Goal: Information Seeking & Learning: Check status

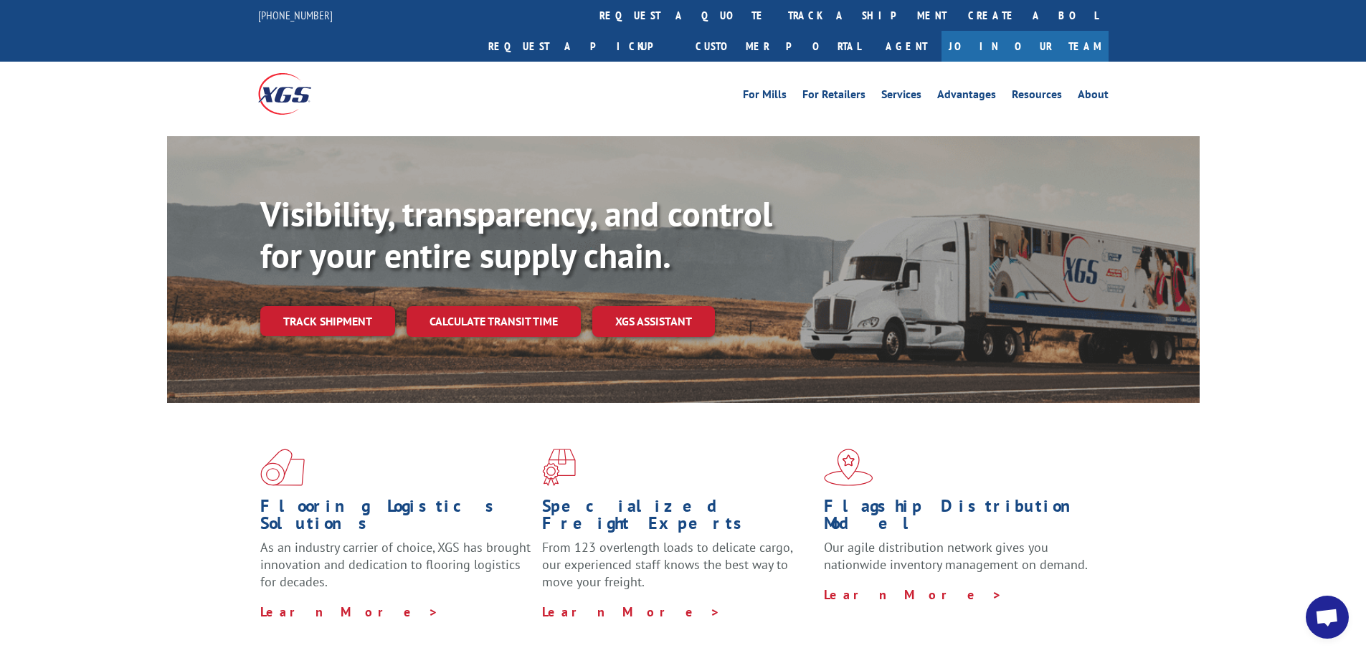
drag, startPoint x: 638, startPoint y: 22, endPoint x: 754, endPoint y: 93, distance: 135.5
click at [777, 22] on link "track a shipment" at bounding box center [867, 15] width 180 height 31
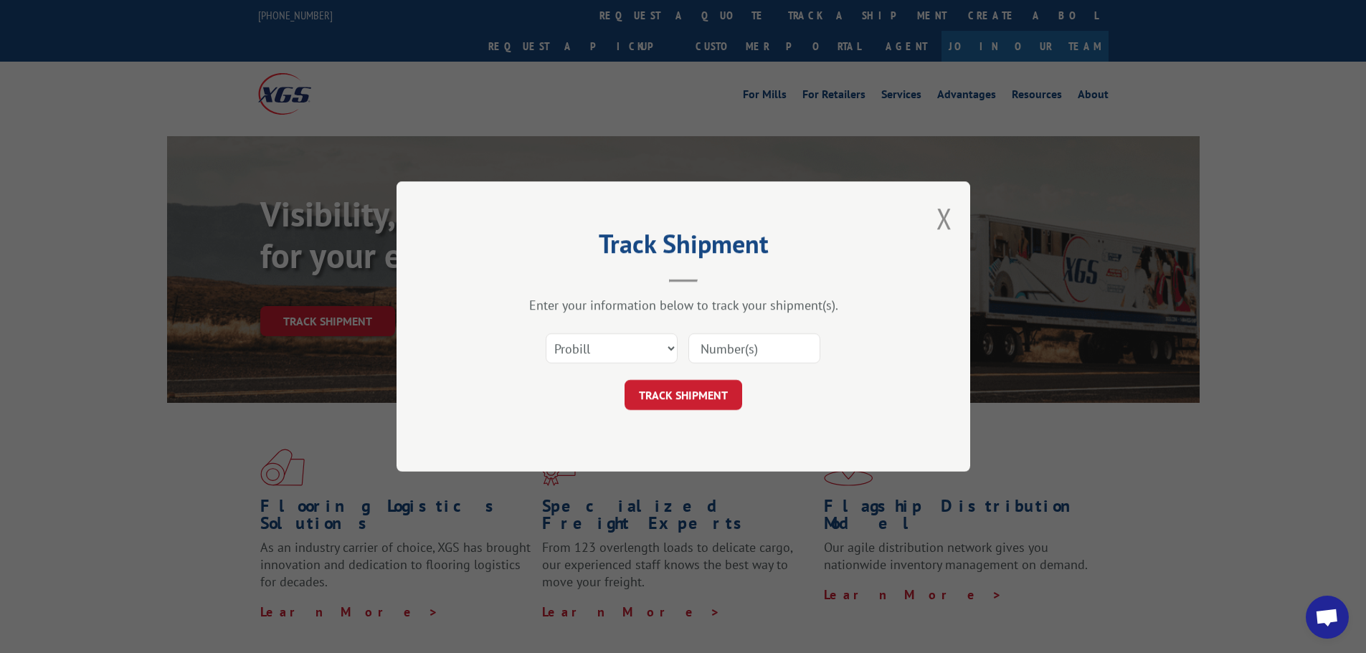
paste input "15333691"
type input "15333691"
click at [691, 386] on button "TRACK SHIPMENT" at bounding box center [684, 395] width 118 height 30
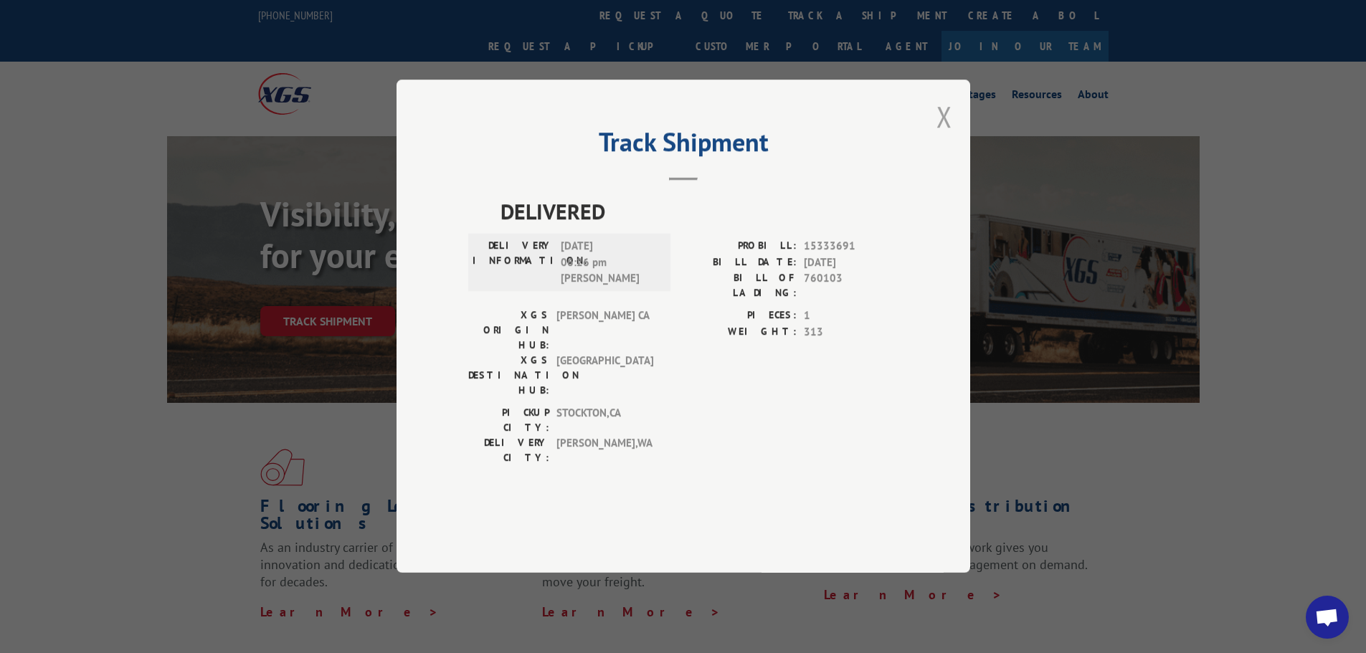
drag, startPoint x: 942, startPoint y: 158, endPoint x: 1354, endPoint y: 156, distance: 411.6
click at [942, 136] on button "Close modal" at bounding box center [944, 117] width 16 height 38
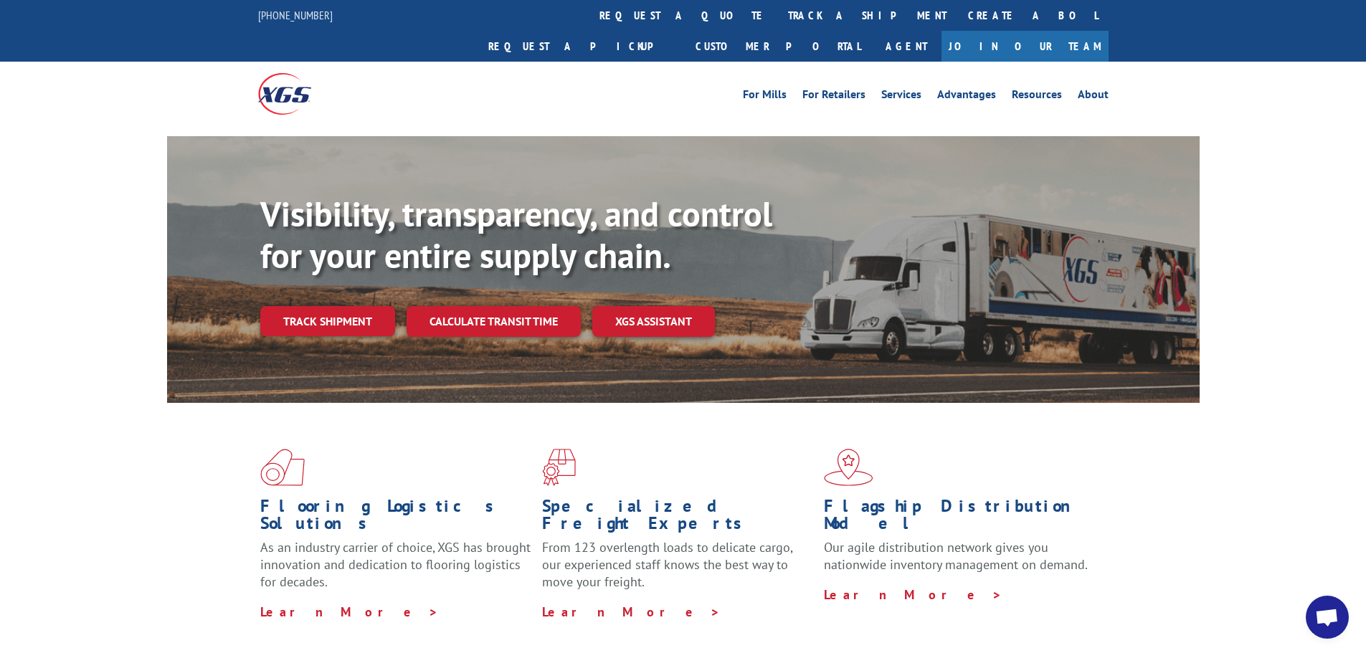
drag, startPoint x: 639, startPoint y: 22, endPoint x: 703, endPoint y: 74, distance: 82.1
click at [777, 22] on link "track a shipment" at bounding box center [867, 15] width 180 height 31
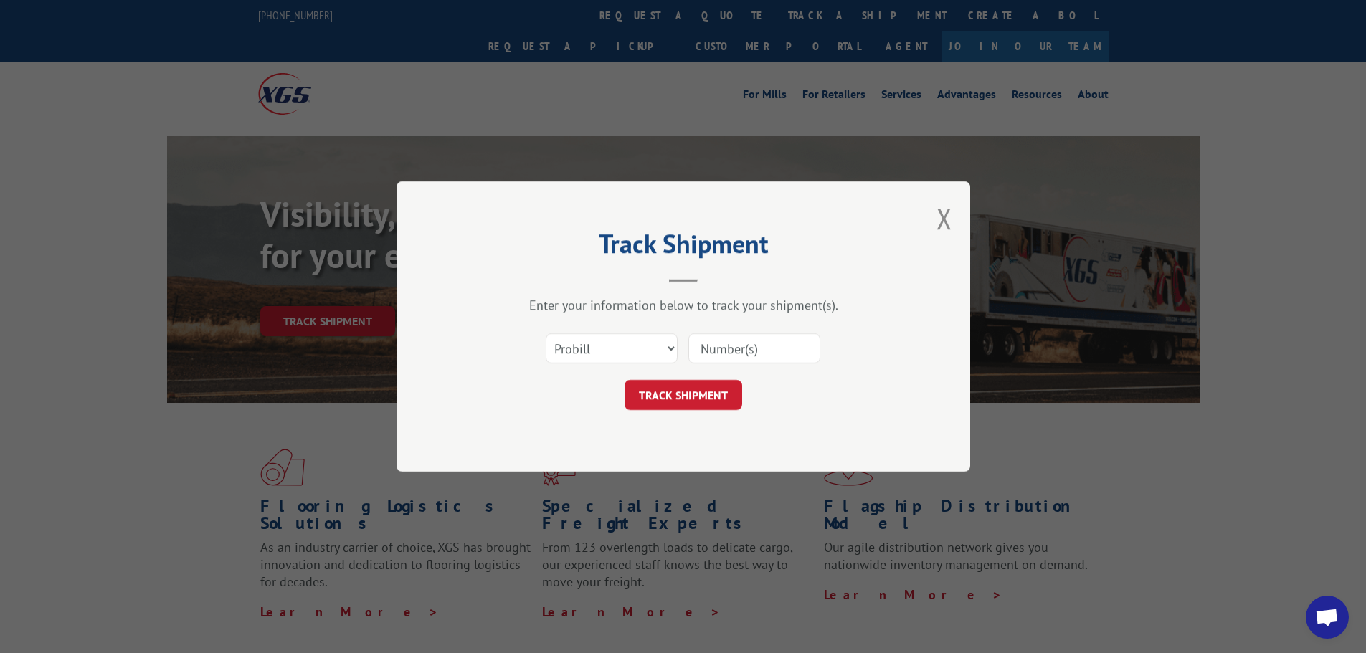
paste input "15333692"
type input "15333692"
click at [678, 402] on button "TRACK SHIPMENT" at bounding box center [684, 395] width 118 height 30
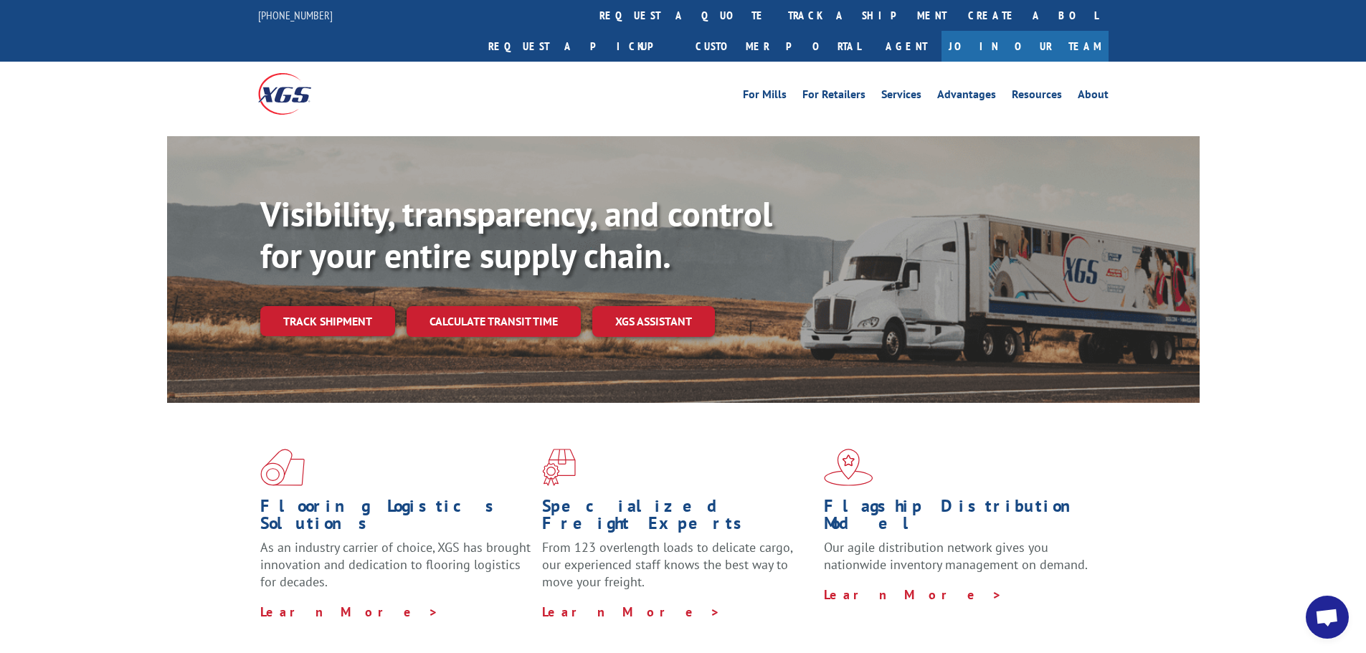
drag, startPoint x: 620, startPoint y: 12, endPoint x: 744, endPoint y: 139, distance: 177.5
click at [777, 12] on link "track a shipment" at bounding box center [867, 15] width 180 height 31
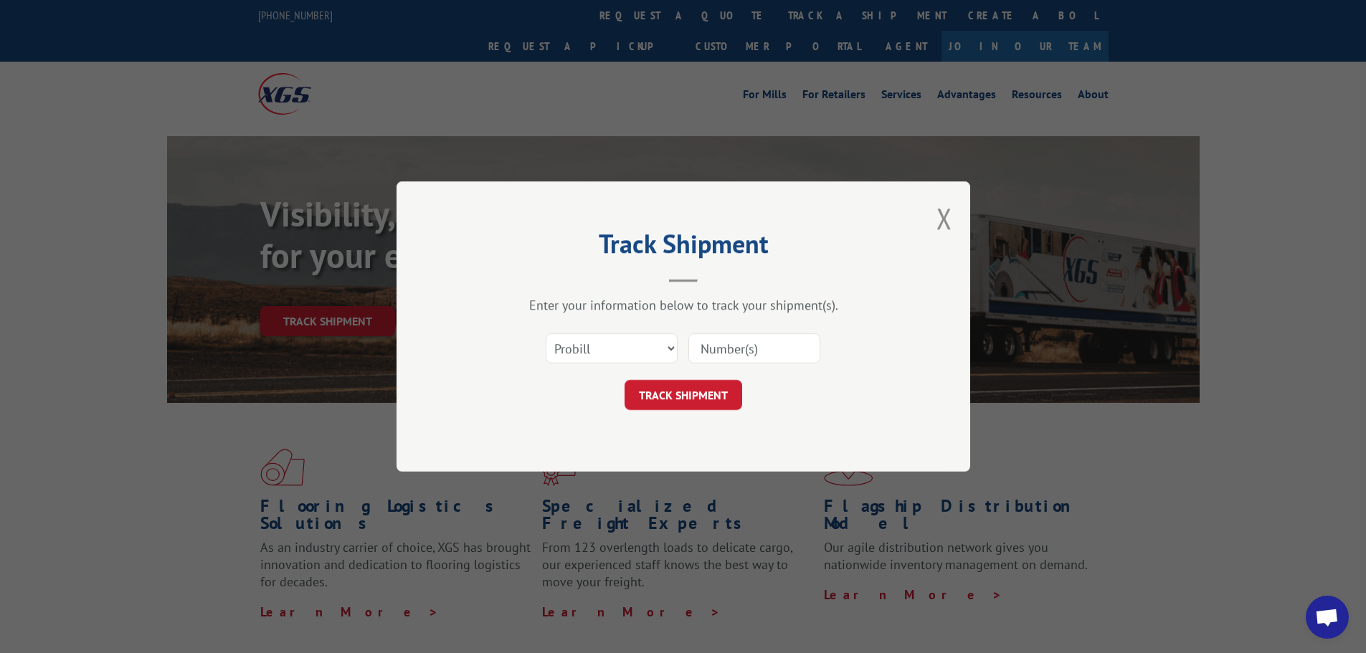
paste input "15333689"
type input "15333689"
click at [694, 399] on button "TRACK SHIPMENT" at bounding box center [684, 395] width 118 height 30
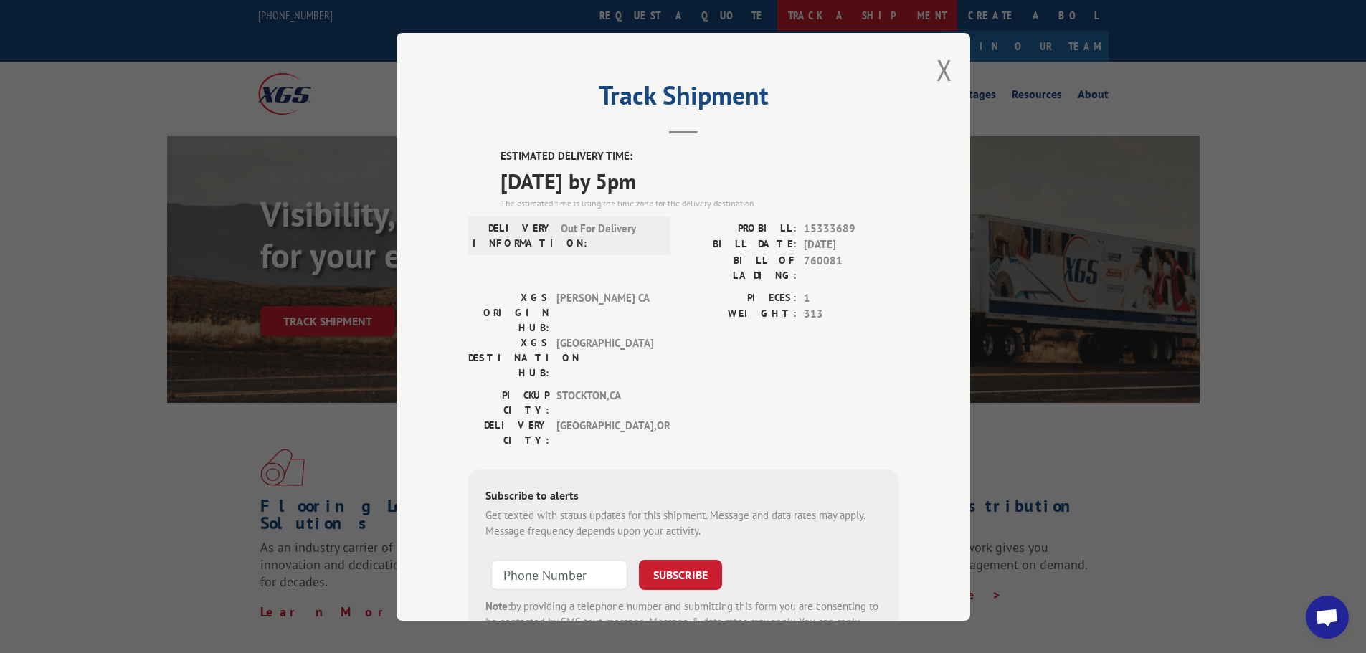
drag, startPoint x: 934, startPoint y: 70, endPoint x: 607, endPoint y: 29, distance: 328.8
click at [936, 70] on button "Close modal" at bounding box center [944, 70] width 16 height 38
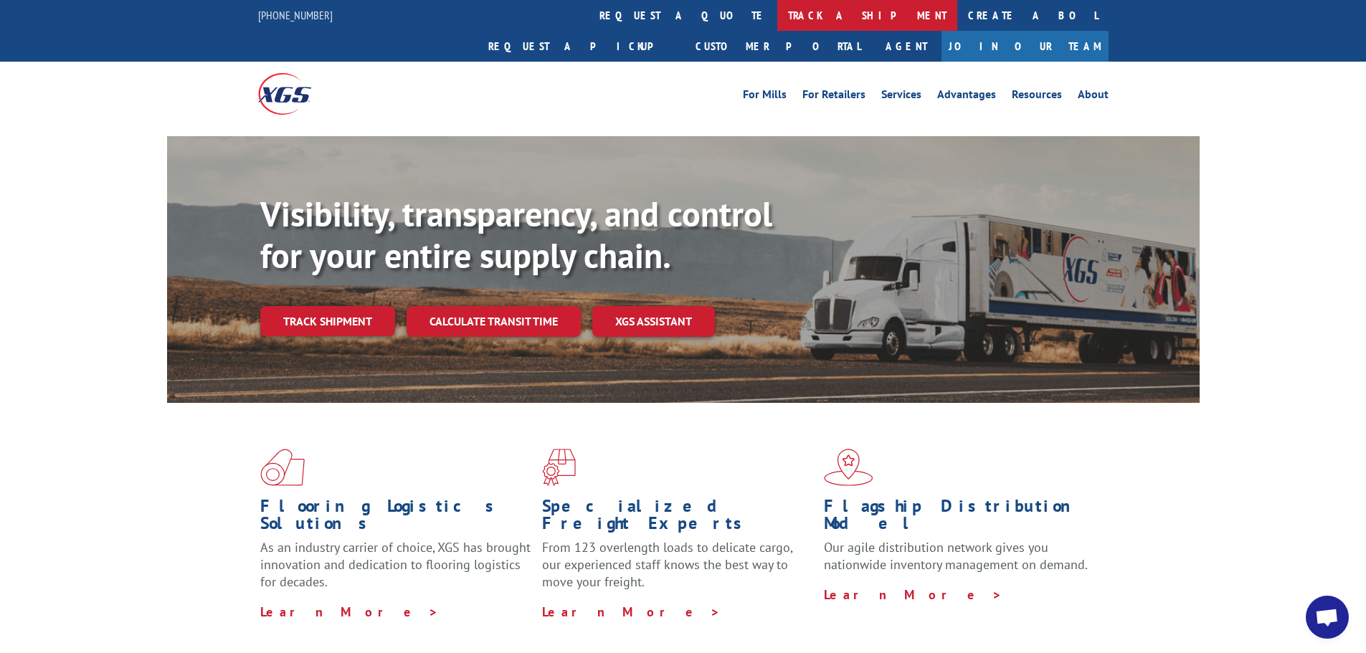
click at [777, 14] on link "track a shipment" at bounding box center [867, 15] width 180 height 31
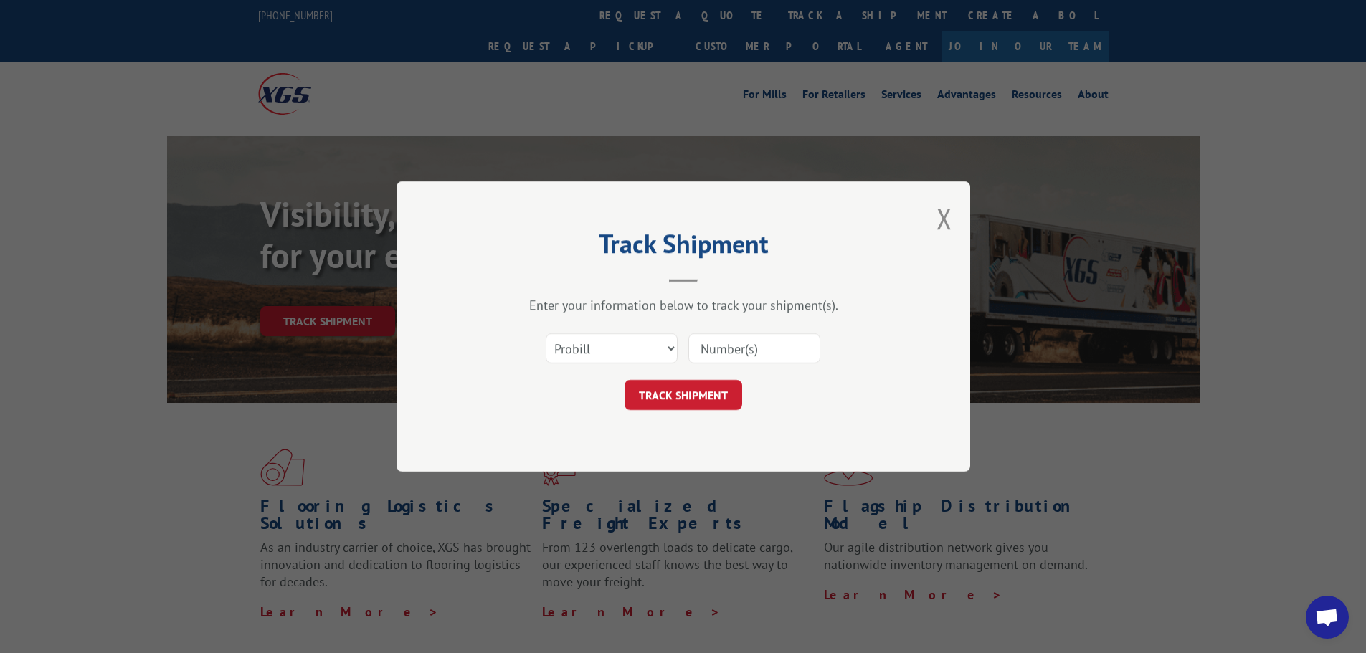
paste input "15333688"
type input "15333688"
click at [677, 397] on button "TRACK SHIPMENT" at bounding box center [684, 395] width 118 height 30
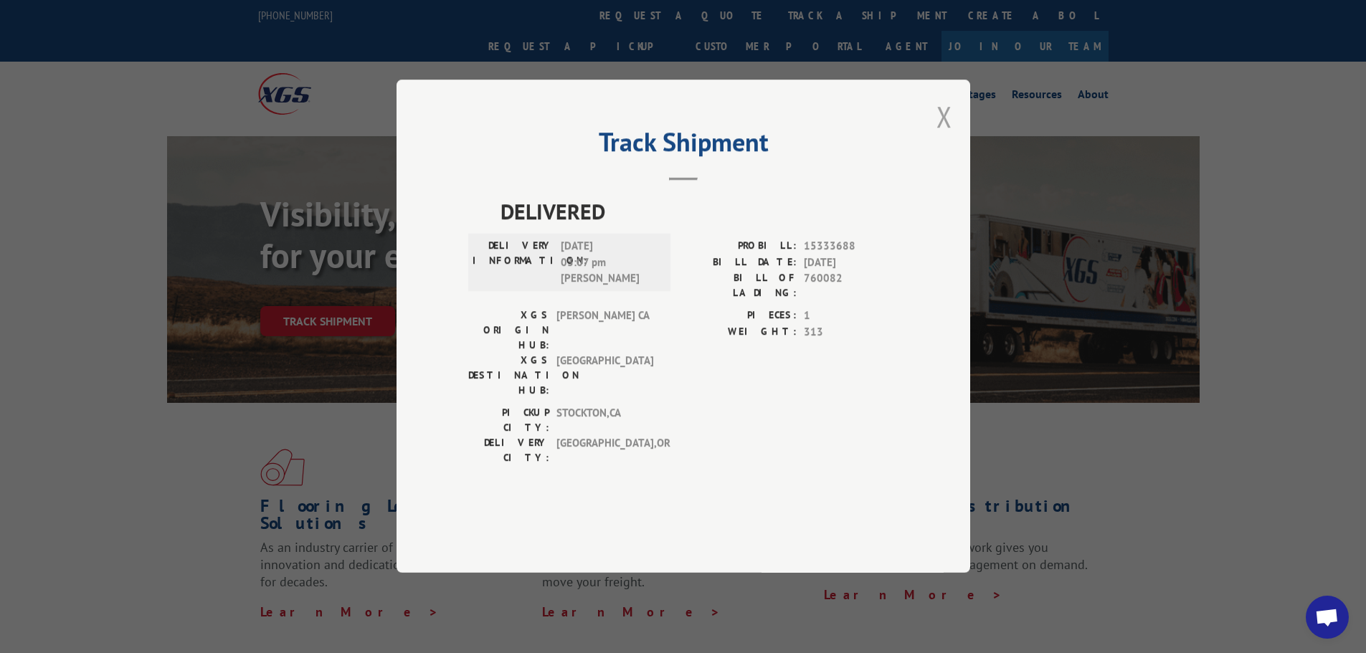
click at [943, 136] on button "Close modal" at bounding box center [944, 117] width 16 height 38
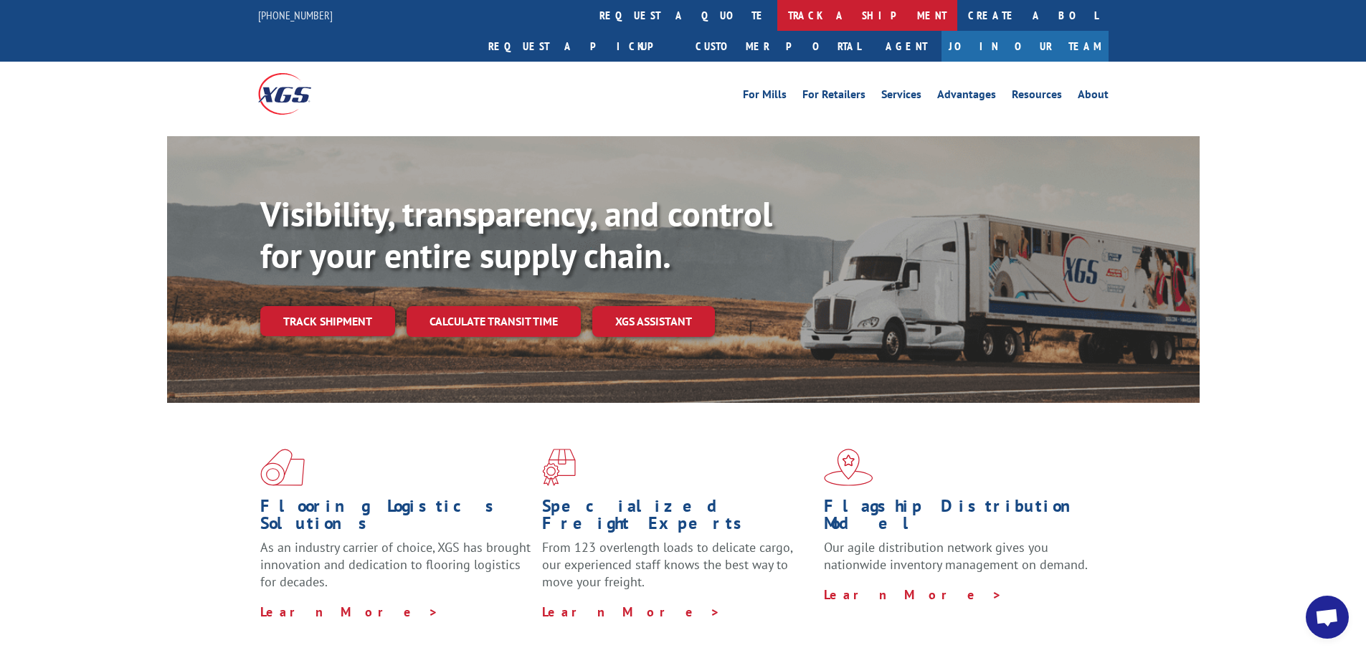
click at [777, 14] on link "track a shipment" at bounding box center [867, 15] width 180 height 31
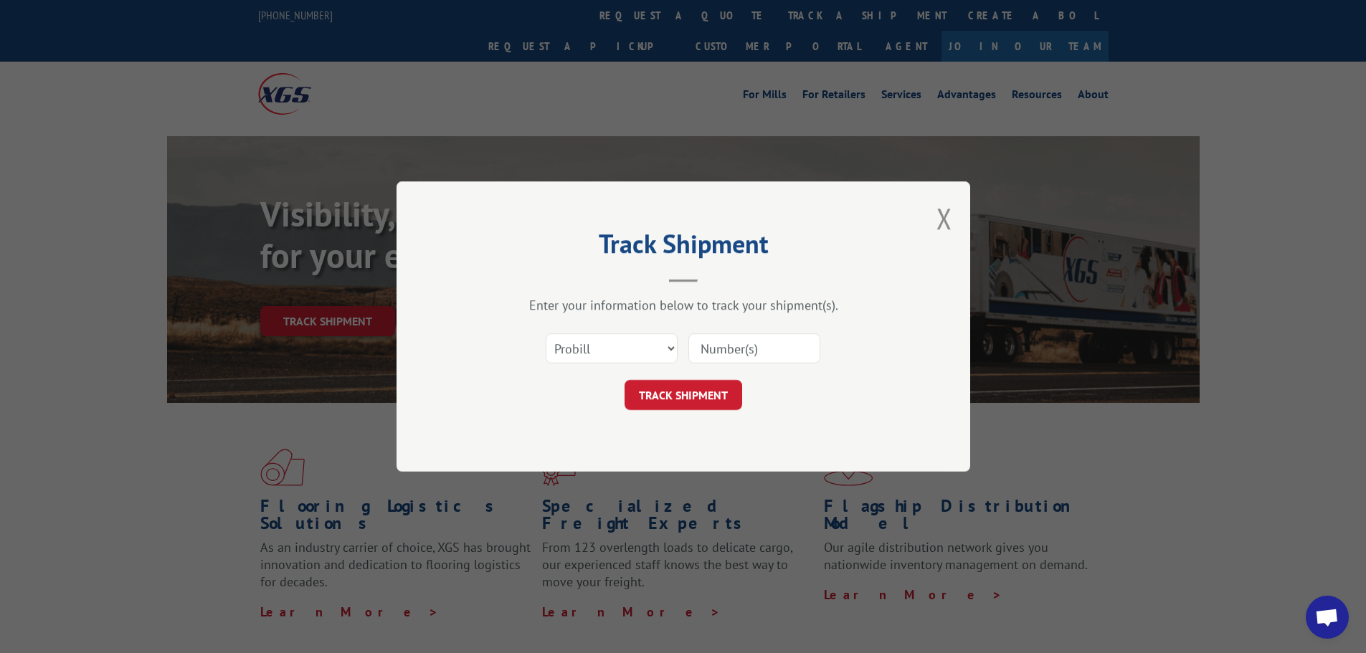
click at [736, 335] on input at bounding box center [754, 348] width 132 height 30
paste input "15333687"
type input "15333687"
click at [697, 390] on button "TRACK SHIPMENT" at bounding box center [684, 395] width 118 height 30
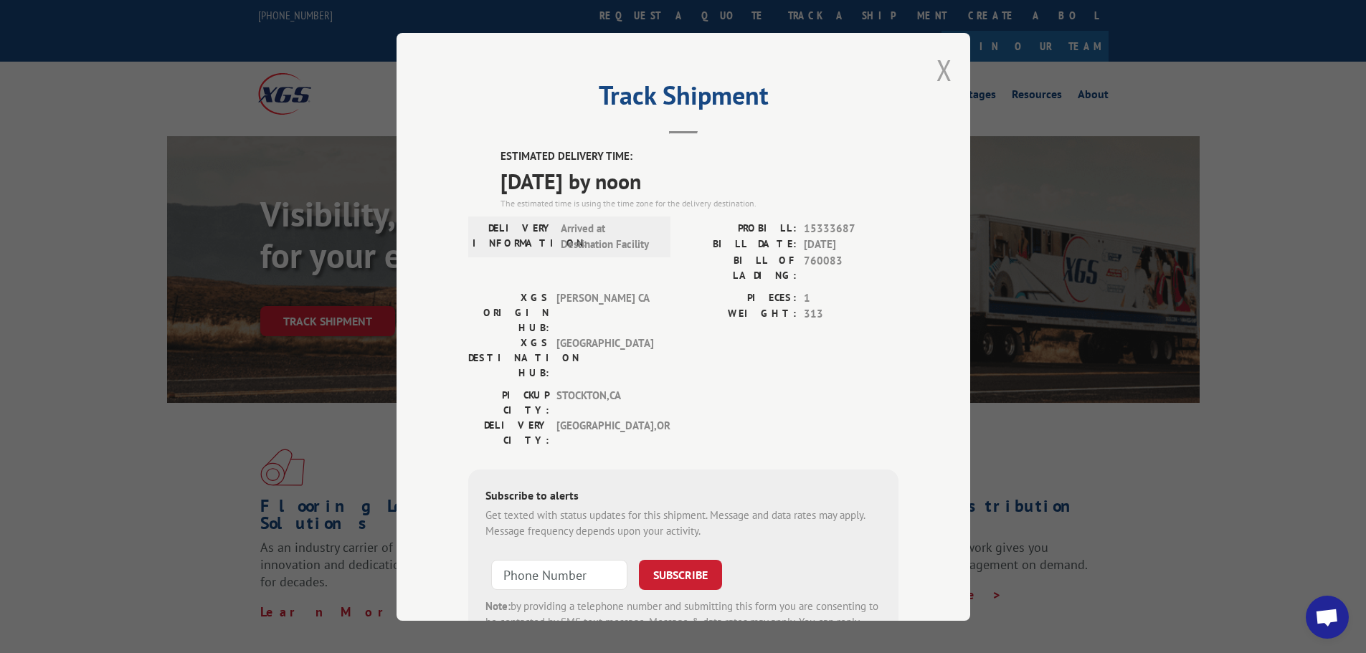
click at [939, 67] on button "Close modal" at bounding box center [944, 70] width 16 height 38
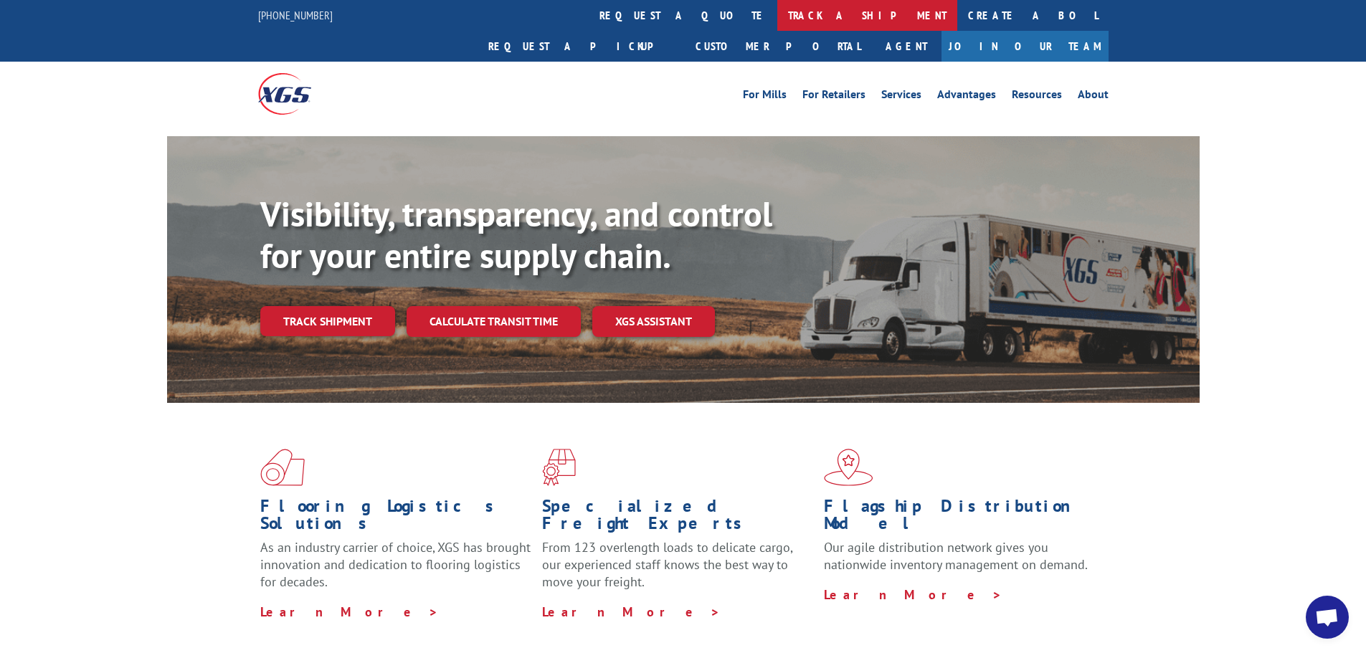
click at [777, 16] on link "track a shipment" at bounding box center [867, 15] width 180 height 31
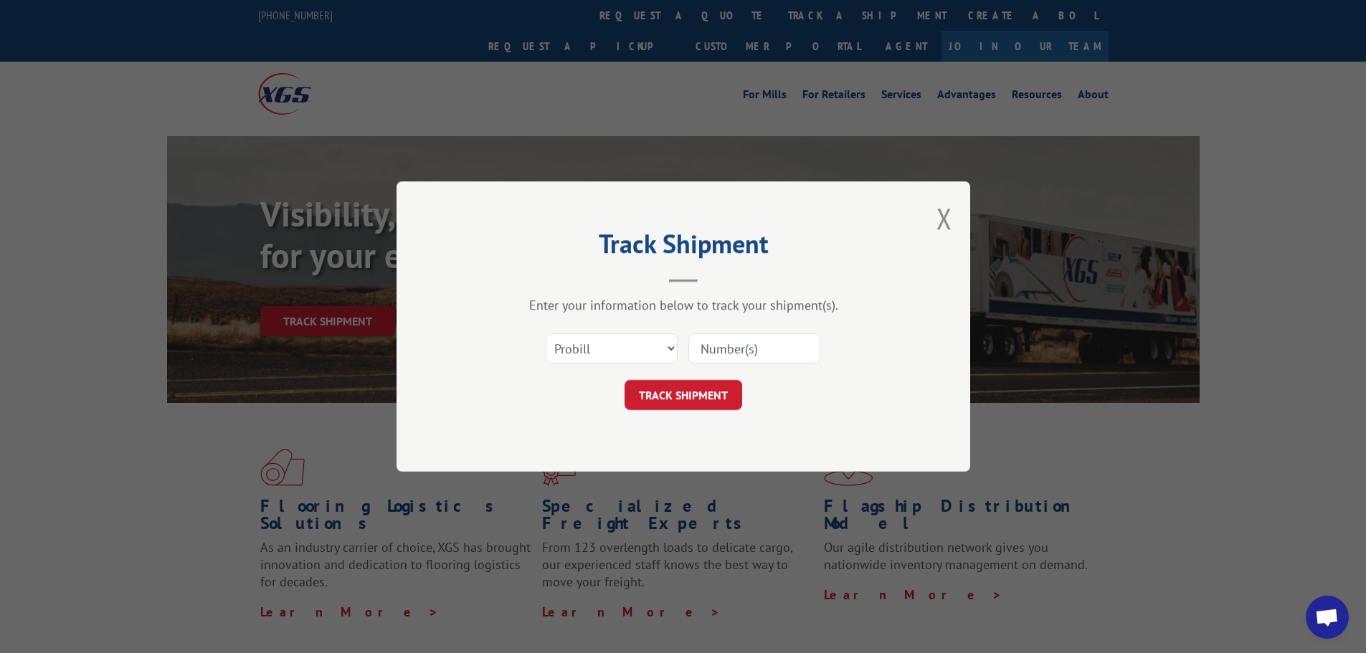
paste input "15333686"
type input "15333686"
click at [705, 396] on button "TRACK SHIPMENT" at bounding box center [684, 395] width 118 height 30
